Goal: Information Seeking & Learning: Find specific fact

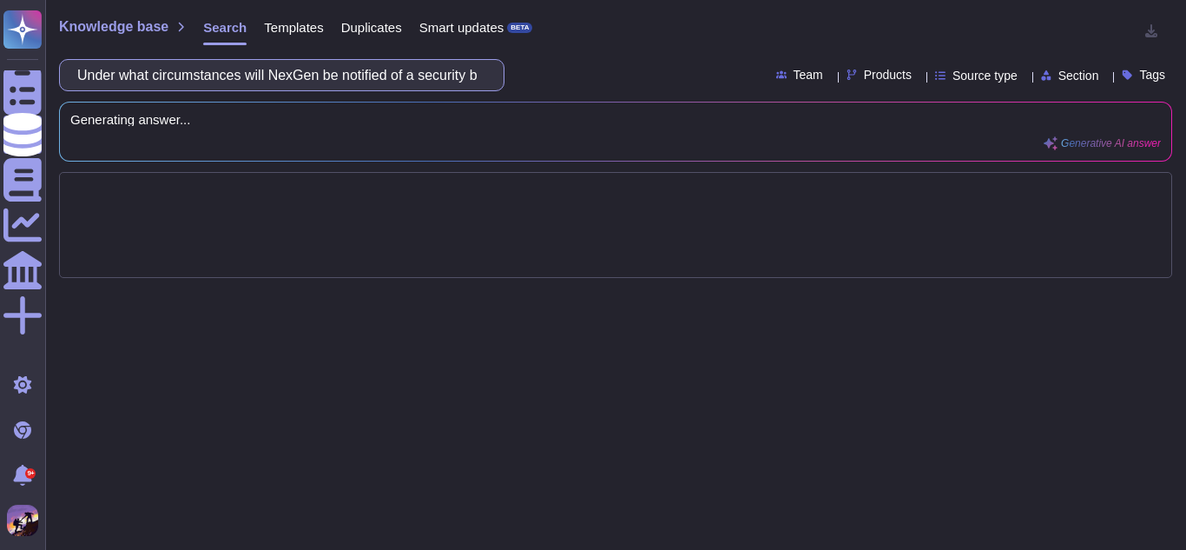
click at [470, 78] on input "Under what circumstances will NexGen be notified of a security breach within th…" at bounding box center [278, 75] width 418 height 30
paste input "How soon will we be notified?"
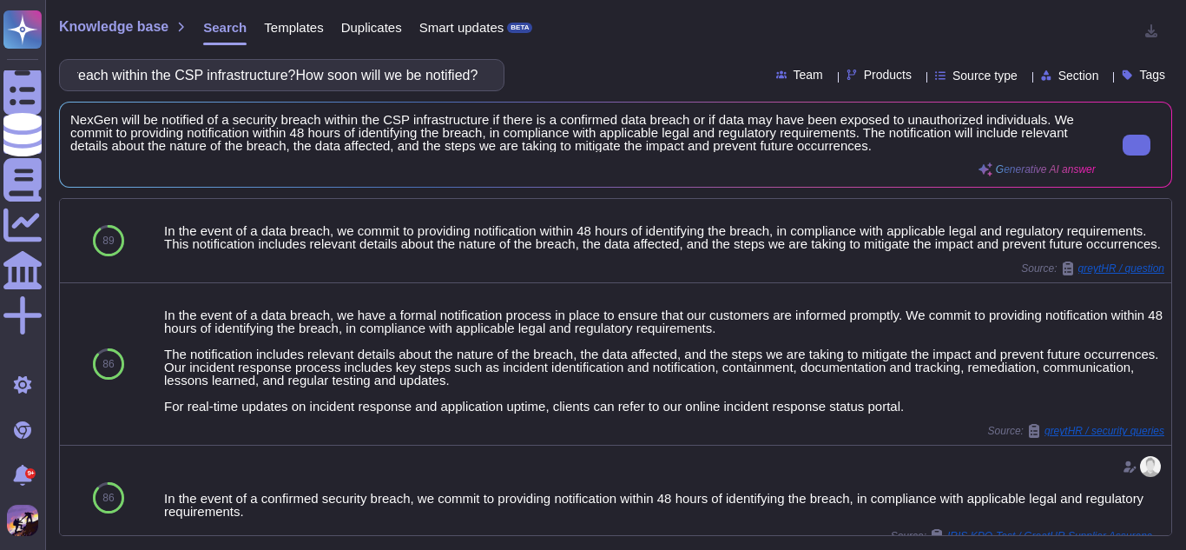
type input "Under what circumstances will NexGen be notified of a security breach within th…"
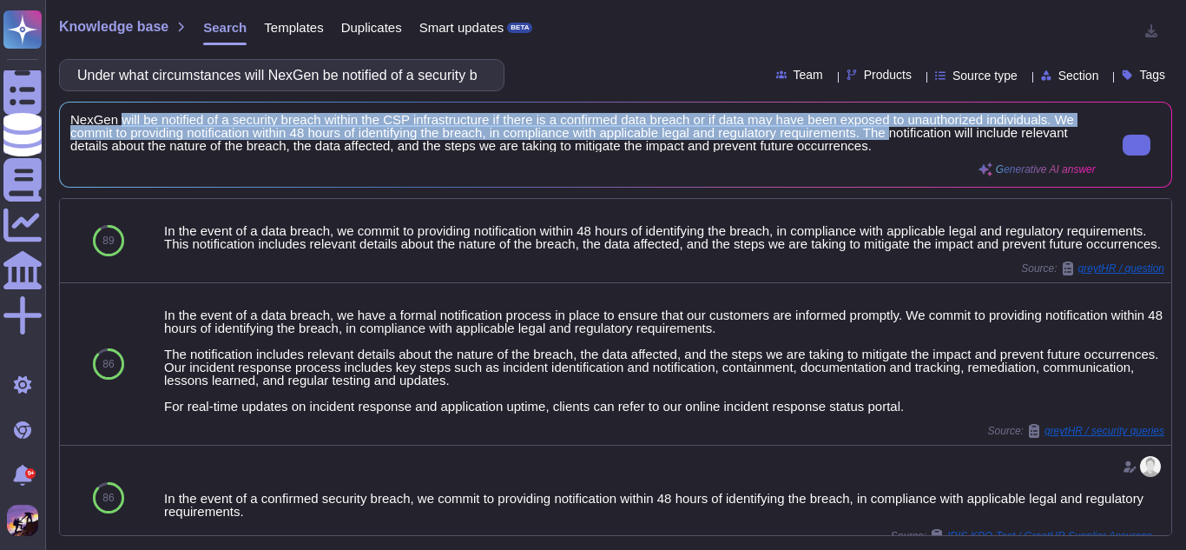
scroll to position [2, 0]
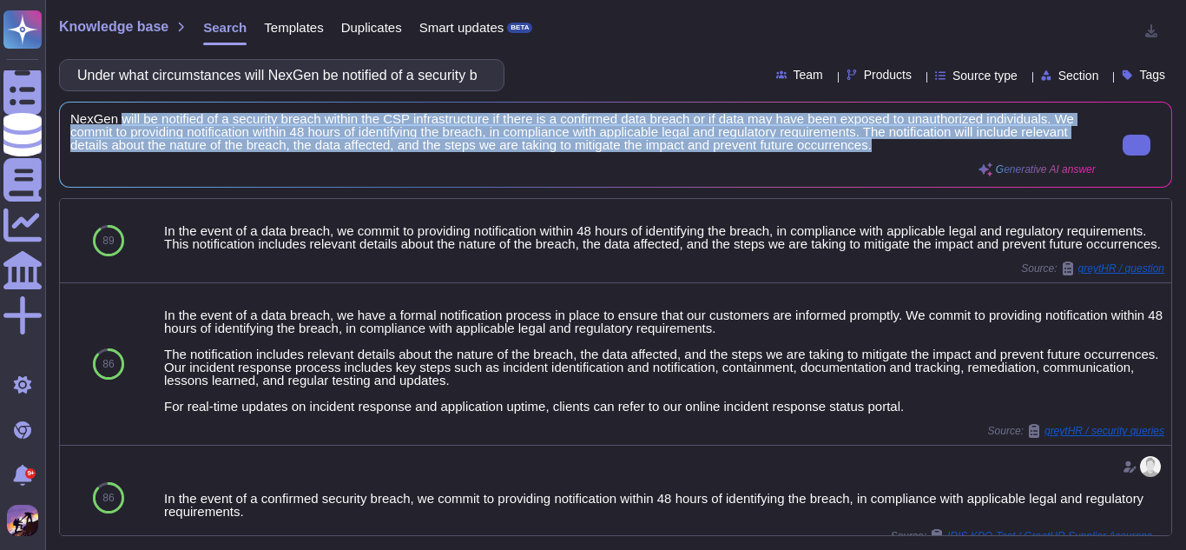
drag, startPoint x: 119, startPoint y: 119, endPoint x: 900, endPoint y: 147, distance: 781.9
click at [900, 147] on span "NexGen will be notified of a security breach within the CSP infrastructure if t…" at bounding box center [582, 132] width 1025 height 39
copy span "will be notified of a security breach within the CSP infrastructure if there is…"
click at [820, 145] on span "NexGen will be notified of a security breach within the CSP infrastructure if t…" at bounding box center [582, 132] width 1025 height 39
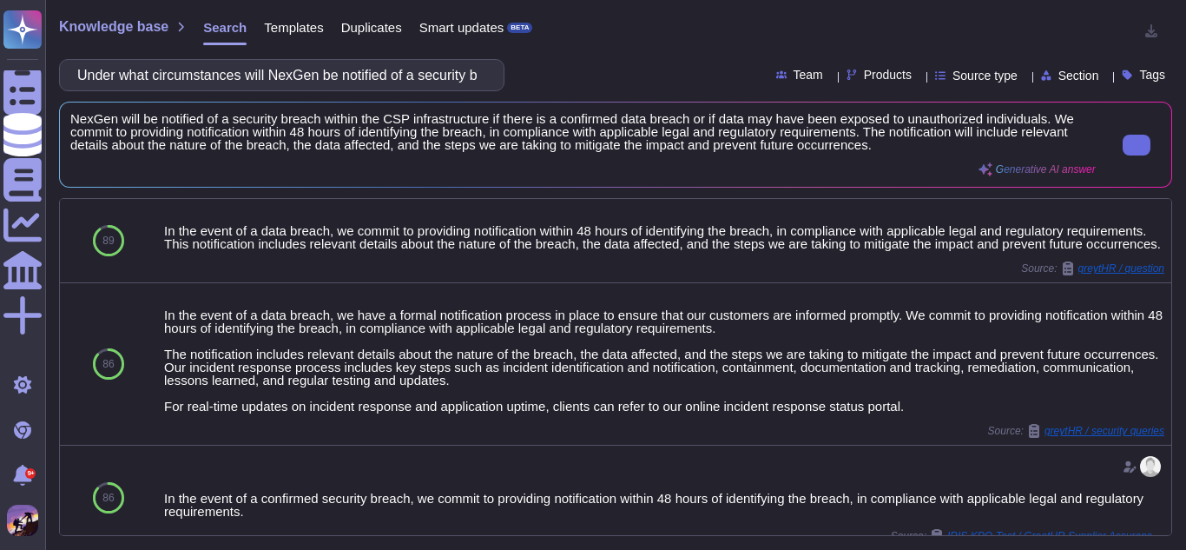
click at [891, 142] on span "NexGen will be notified of a security breach within the CSP infrastructure if t…" at bounding box center [582, 132] width 1025 height 39
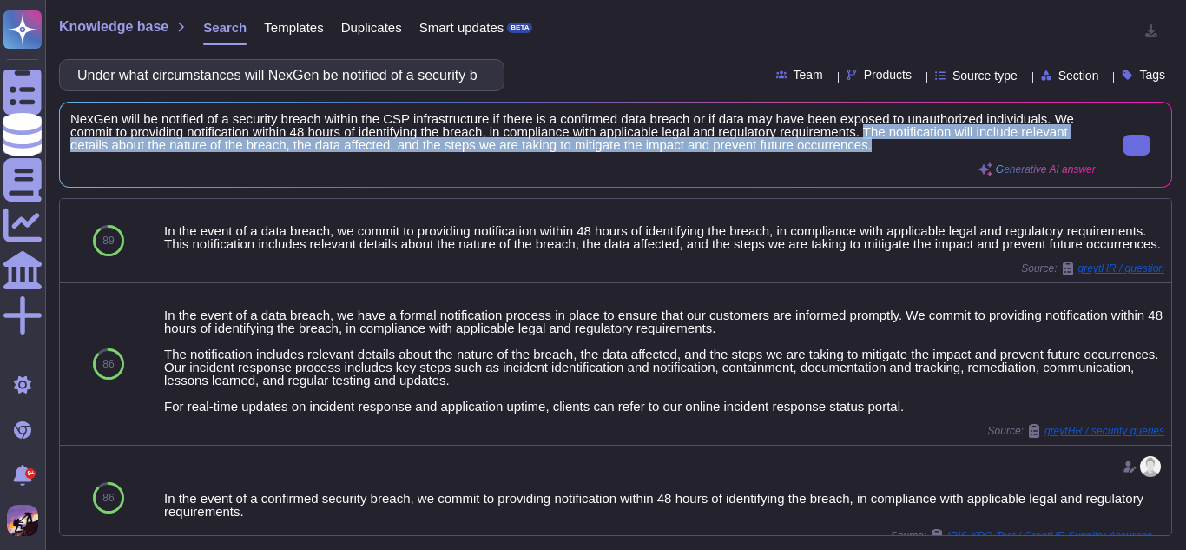
drag, startPoint x: 873, startPoint y: 129, endPoint x: 898, endPoint y: 152, distance: 33.2
click at [898, 152] on div "NexGen will be notified of a security breach within the CSP infrastructure if t…" at bounding box center [582, 144] width 1025 height 63
copy span "The notification will include relevant details about the nature of the breach, …"
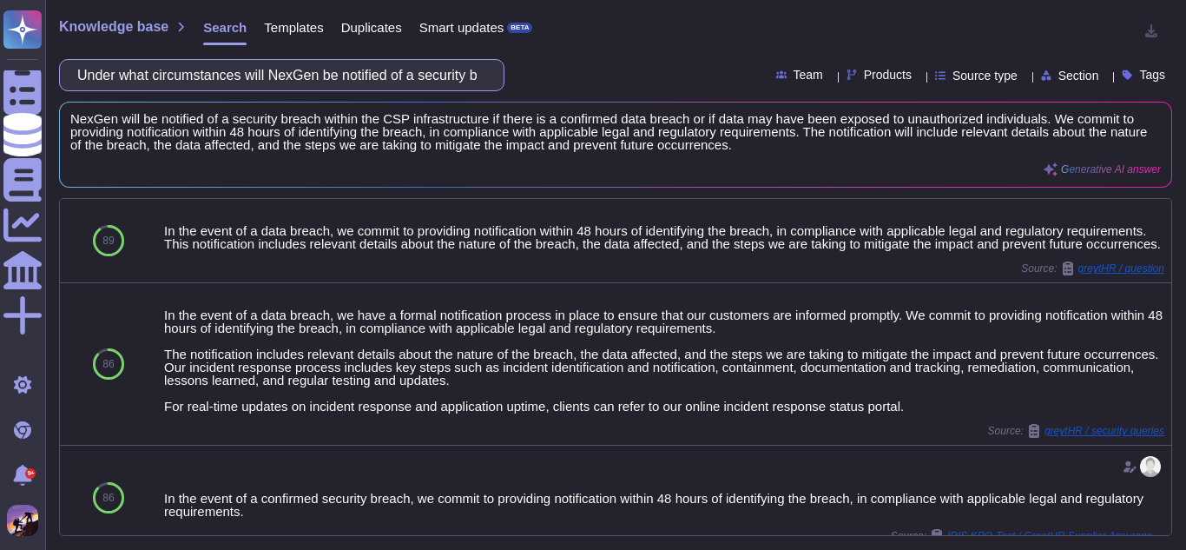
click at [483, 76] on input "Under what circumstances will NexGen be notified of a security breach within th…" at bounding box center [278, 75] width 418 height 30
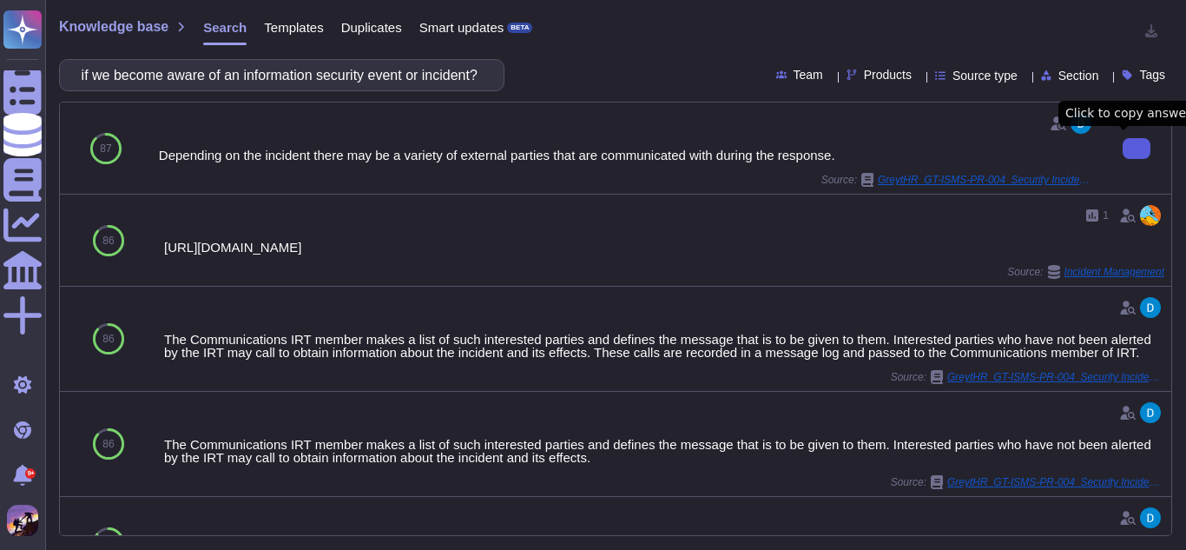
scroll to position [0, 0]
click at [1123, 139] on button at bounding box center [1137, 148] width 28 height 21
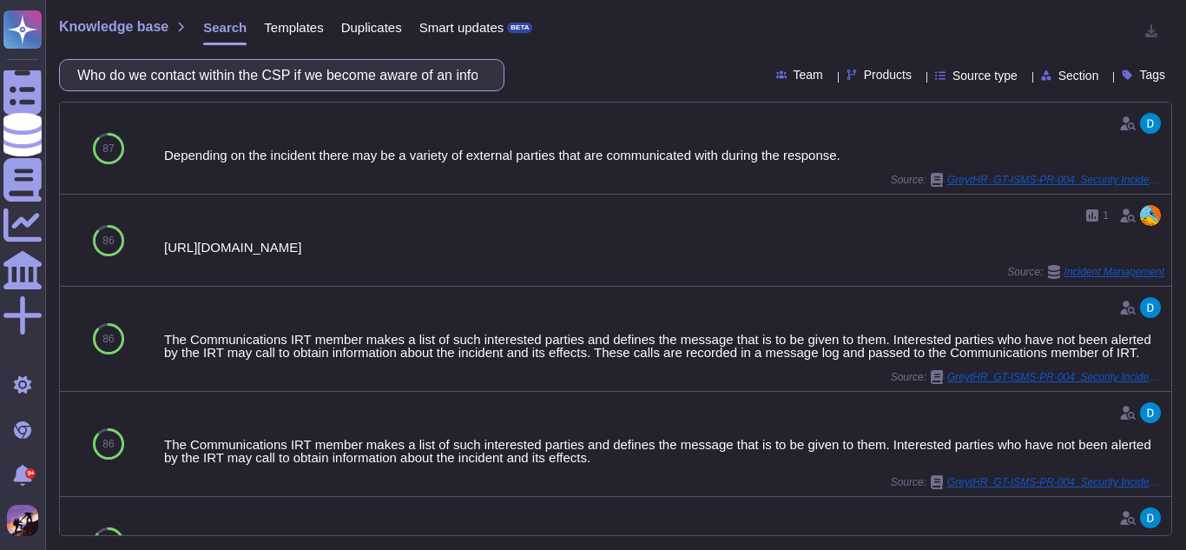
click at [399, 72] on input "Who do we contact within the CSP if we become aware of an information security …" at bounding box center [278, 75] width 418 height 30
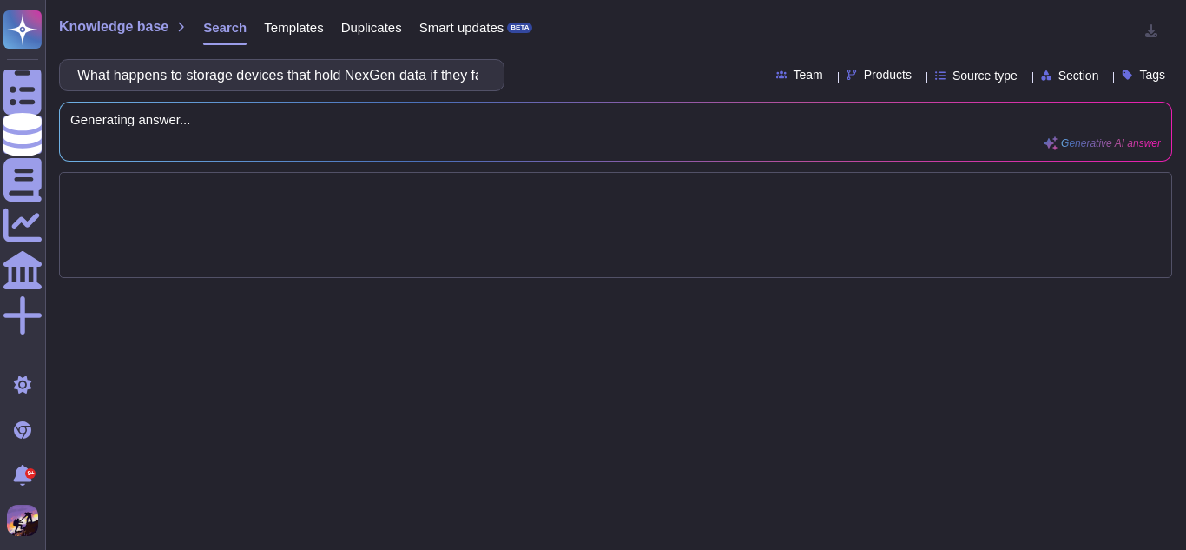
scroll to position [0, 176]
click at [238, 75] on input "What happens to storage devices that hold NexGen data if they fail or need to b…" at bounding box center [278, 75] width 418 height 30
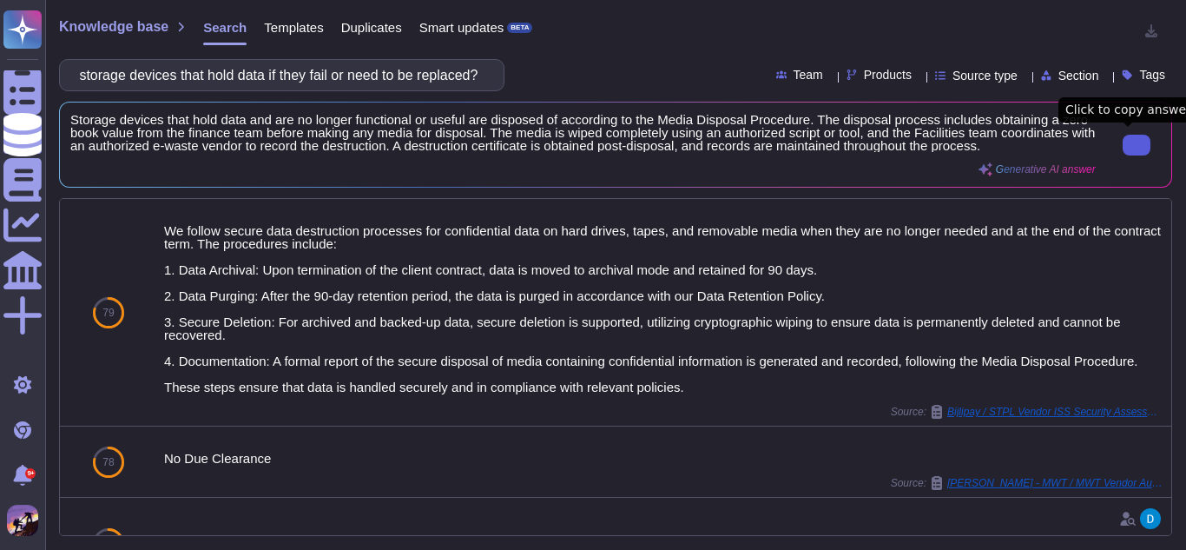
type input "What happens to storage devices that hold data if they fail or need to be repla…"
click at [1137, 145] on icon at bounding box center [1137, 145] width 0 height 0
click at [311, 82] on input "What happens to storage devices that hold data if they fail or need to be repla…" at bounding box center [278, 75] width 418 height 30
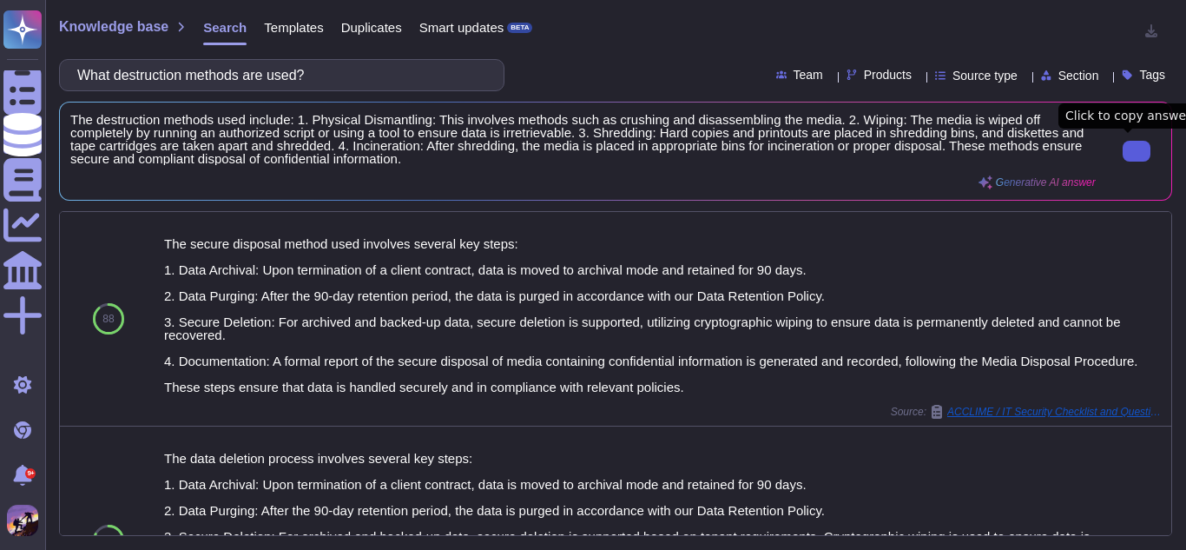
click at [1123, 157] on button at bounding box center [1137, 151] width 28 height 21
click at [355, 88] on input "What destruction methods are used?" at bounding box center [278, 75] width 418 height 30
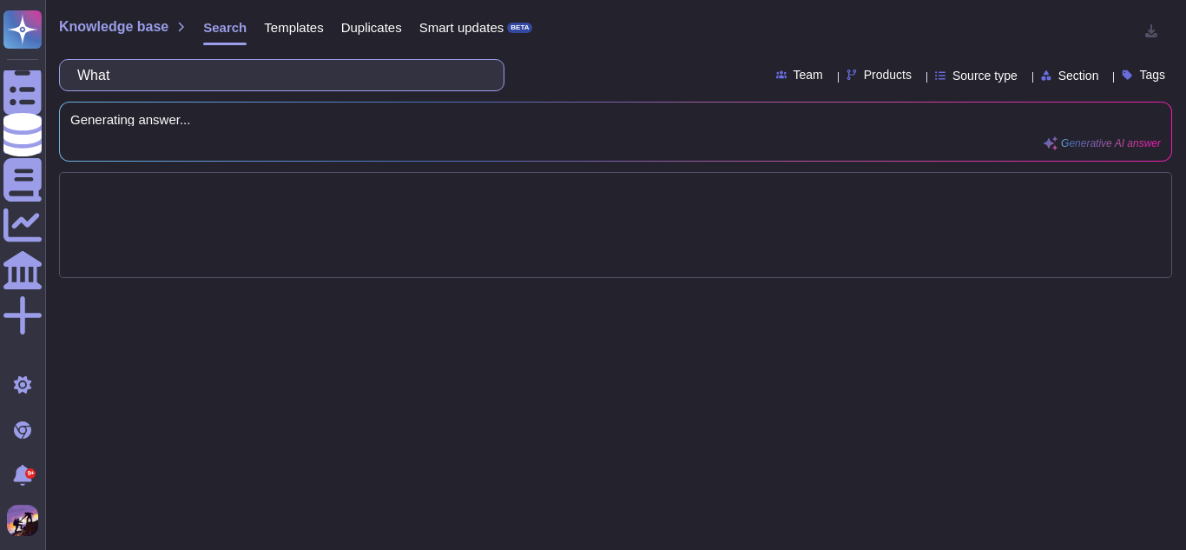
type input "Wha"
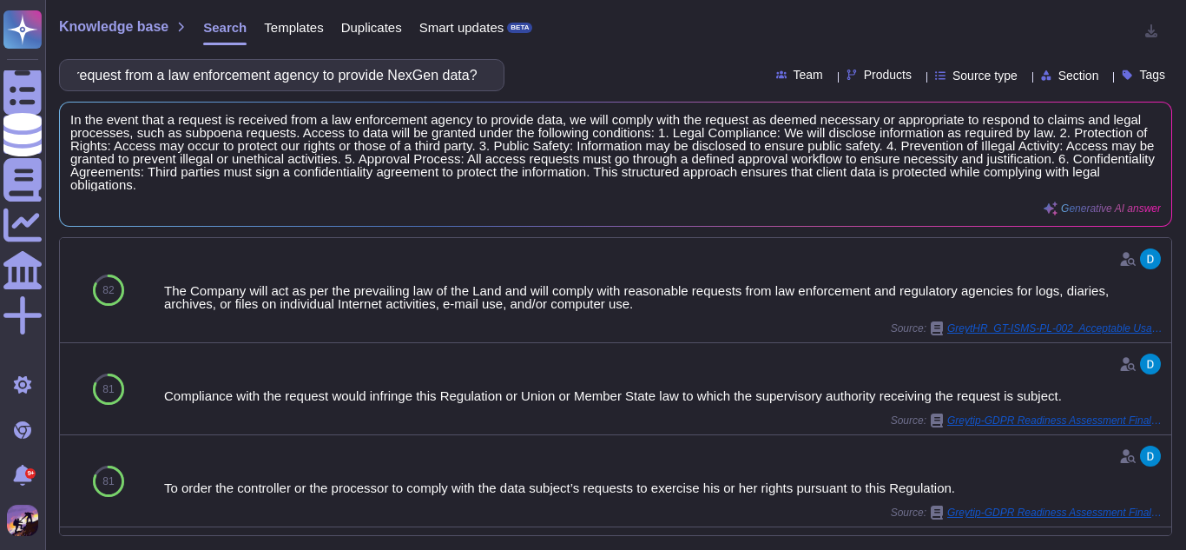
click at [446, 75] on input "What happens if the CSP receives a request from a law enforcement agency to pro…" at bounding box center [278, 75] width 418 height 30
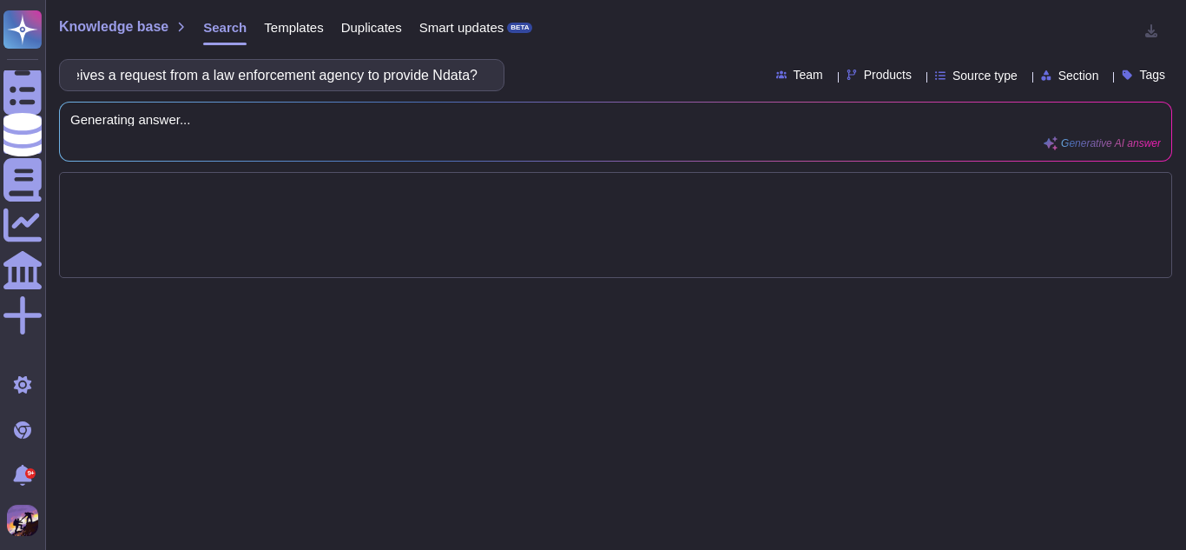
scroll to position [0, 182]
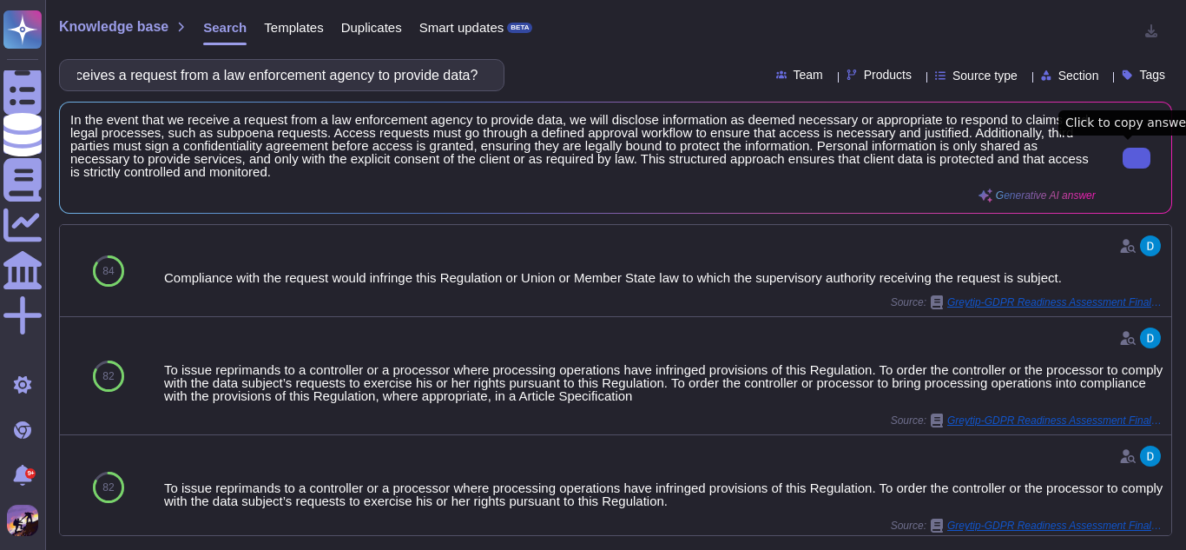
type input "What happens if the CSP receives a request from a law enforcement agency to pro…"
click at [1137, 158] on button at bounding box center [1137, 158] width 28 height 21
click at [482, 72] on input "What happens if the CSP receives a request from a law enforcement agency to pro…" at bounding box center [278, 75] width 418 height 30
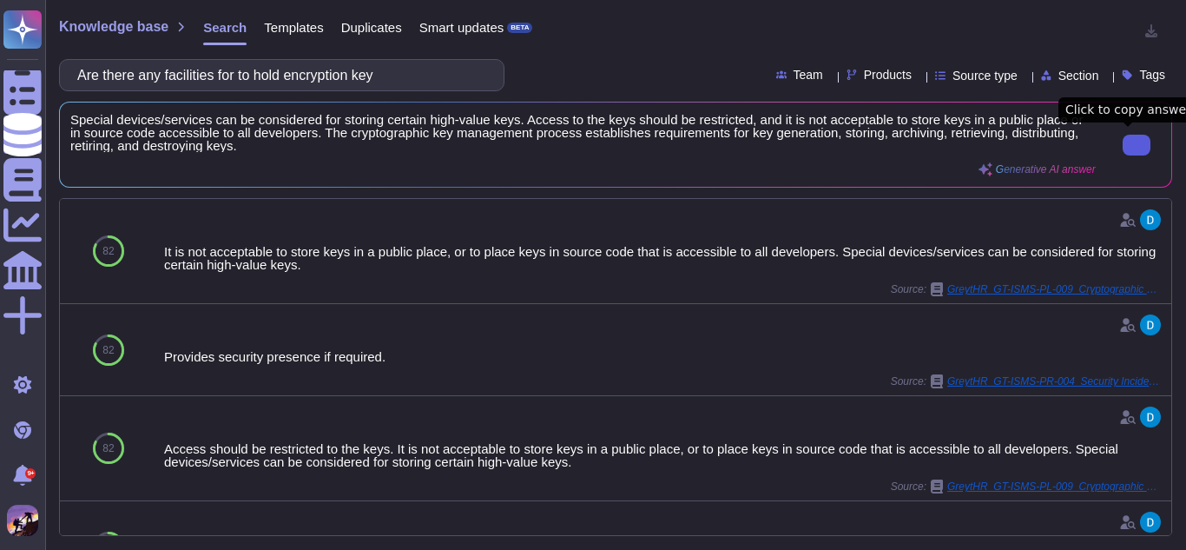
click at [1123, 138] on button at bounding box center [1137, 145] width 28 height 21
click at [423, 77] on input "Are there any facilities for to hold encryption key" at bounding box center [278, 75] width 418 height 30
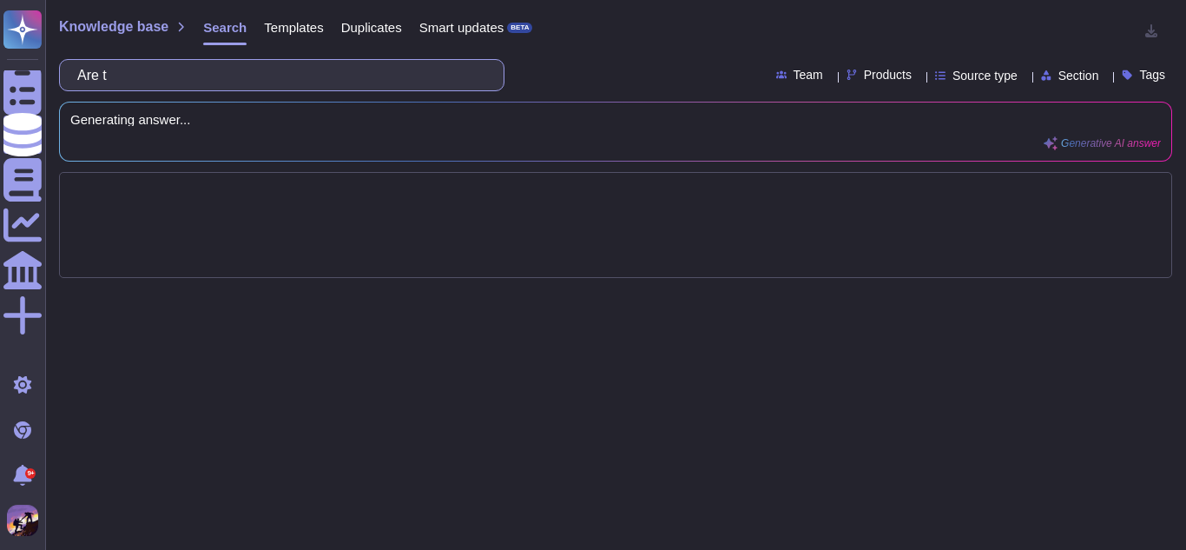
type input "Are"
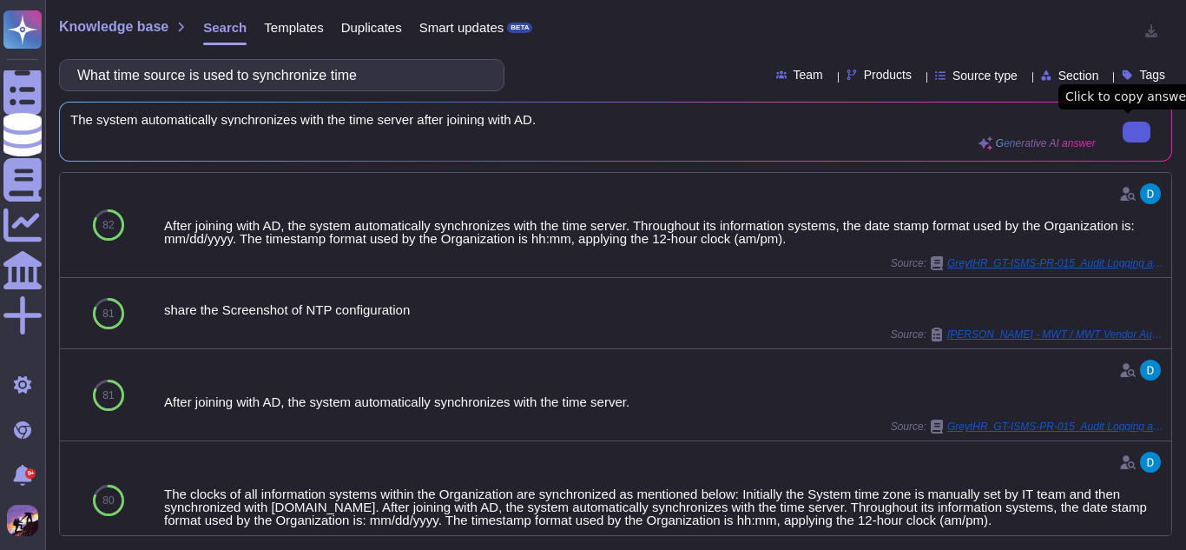
type input "What time source is used to synchronize time"
click at [1123, 142] on button at bounding box center [1137, 132] width 28 height 21
click at [390, 78] on input "What time source is used to synchronize time" at bounding box center [278, 75] width 418 height 30
